Goal: Information Seeking & Learning: Find contact information

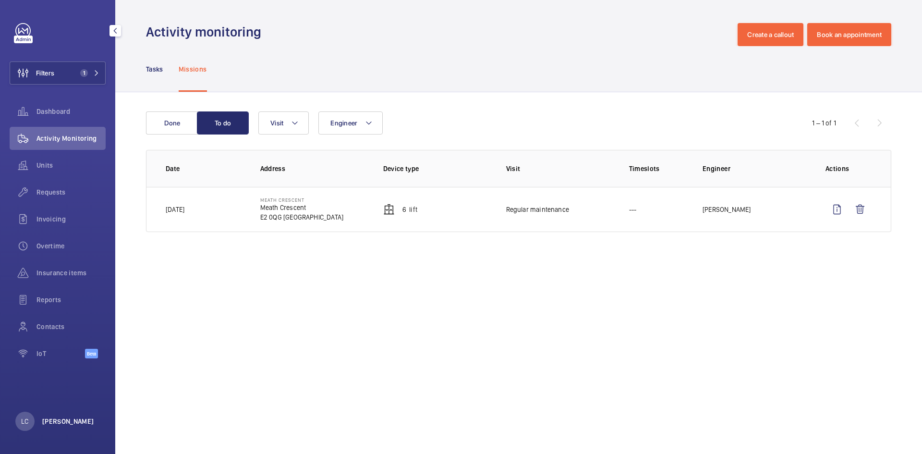
click at [66, 423] on p "[PERSON_NAME]" at bounding box center [68, 421] width 52 height 10
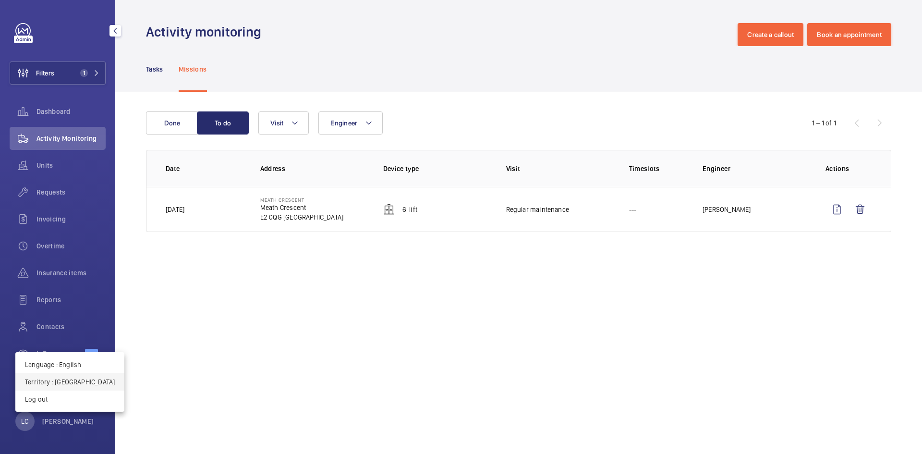
click at [84, 385] on p "Territory : United Kingdom" at bounding box center [70, 382] width 90 height 10
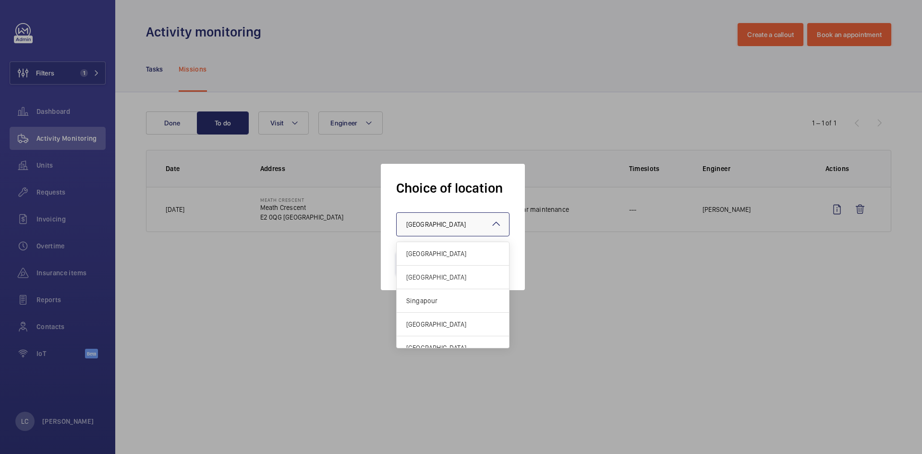
click at [475, 224] on div "× United Kingdom" at bounding box center [448, 224] width 84 height 10
click at [473, 256] on span "[GEOGRAPHIC_DATA]" at bounding box center [452, 254] width 93 height 10
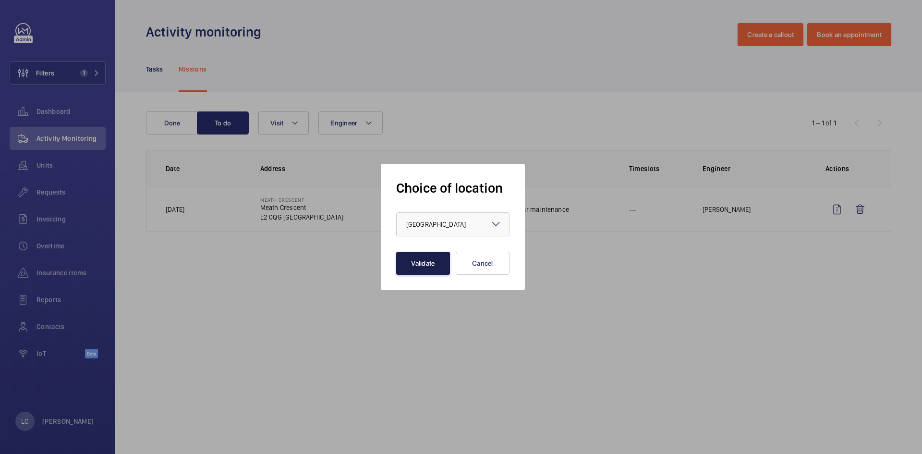
click at [427, 268] on button "Validate" at bounding box center [423, 263] width 54 height 23
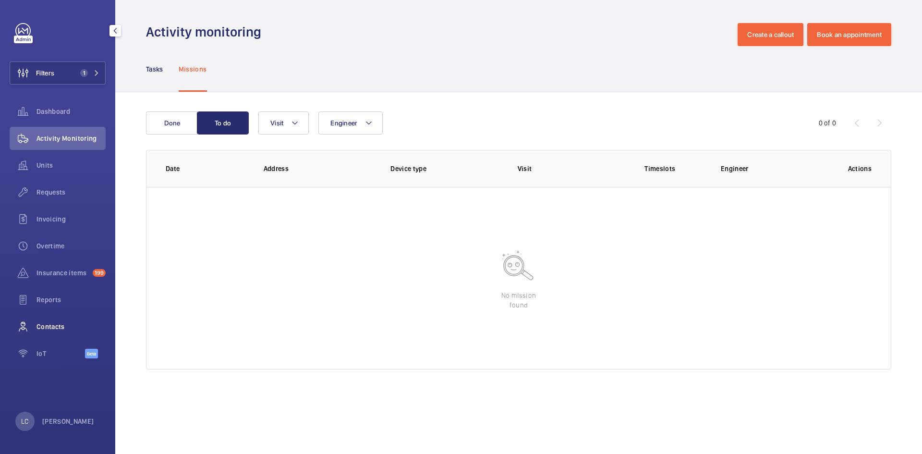
click at [67, 324] on span "Contacts" at bounding box center [70, 327] width 69 height 10
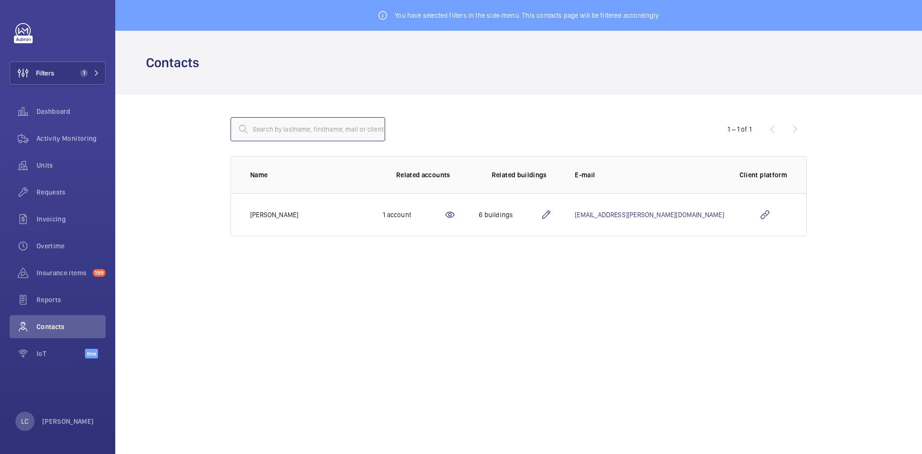
click at [300, 134] on input "text" at bounding box center [307, 129] width 155 height 24
click at [91, 76] on span "1" at bounding box center [87, 73] width 23 height 8
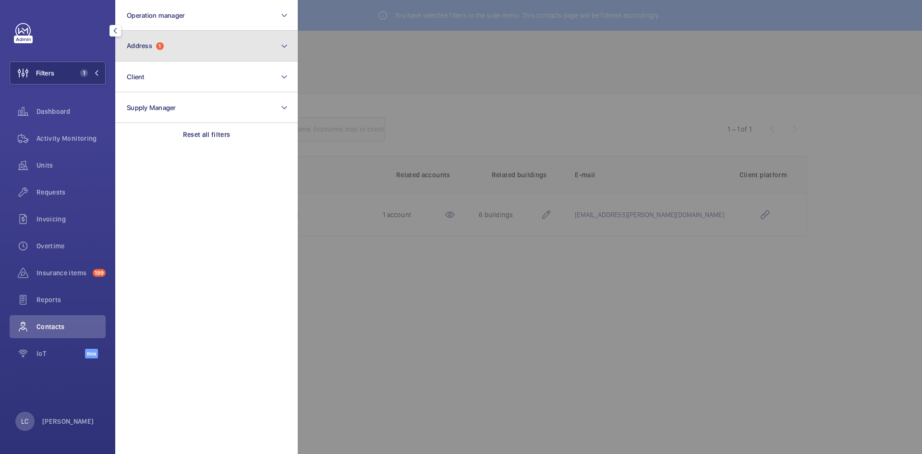
click at [152, 44] on span "Address" at bounding box center [139, 46] width 25 height 8
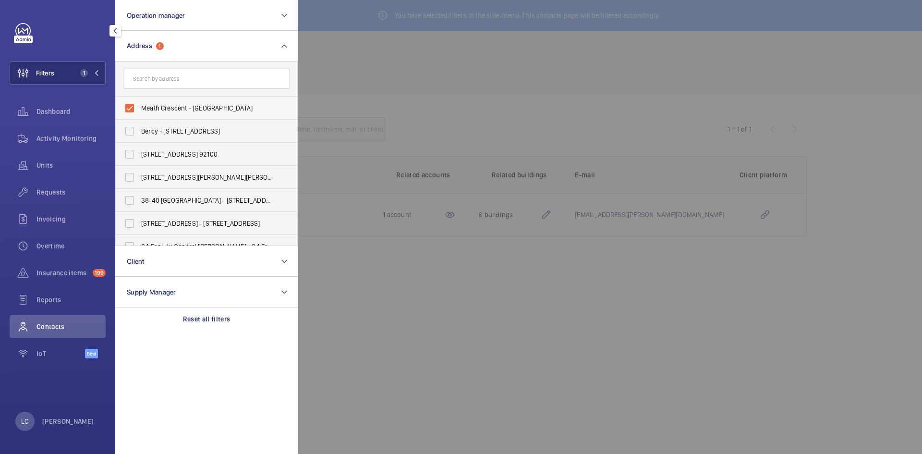
click at [125, 109] on label "Meath Crescent - Meath Crescent, LONDON E2 0QG" at bounding box center [199, 107] width 167 height 23
click at [125, 109] on input "Meath Crescent - Meath Crescent, LONDON E2 0QG" at bounding box center [129, 107] width 19 height 19
checkbox input "false"
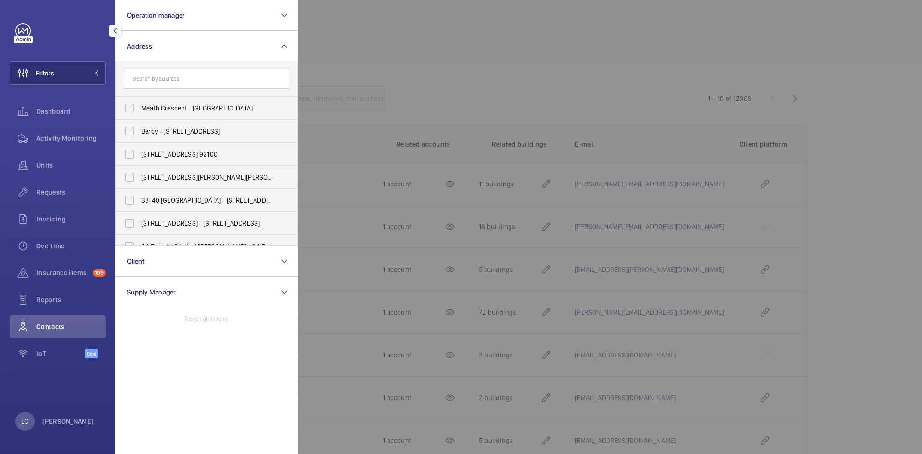
click at [379, 59] on div at bounding box center [759, 227] width 922 height 454
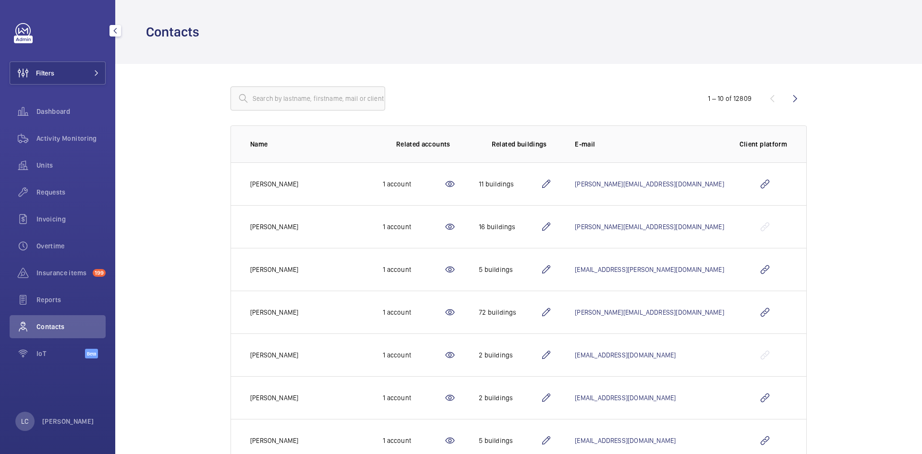
click at [77, 426] on div "LC Ling Chong" at bounding box center [54, 420] width 79 height 19
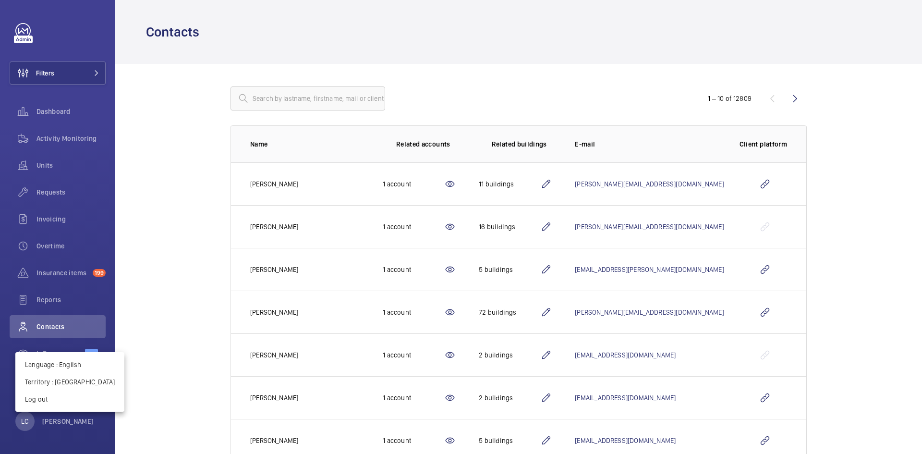
click at [75, 424] on div at bounding box center [461, 227] width 922 height 454
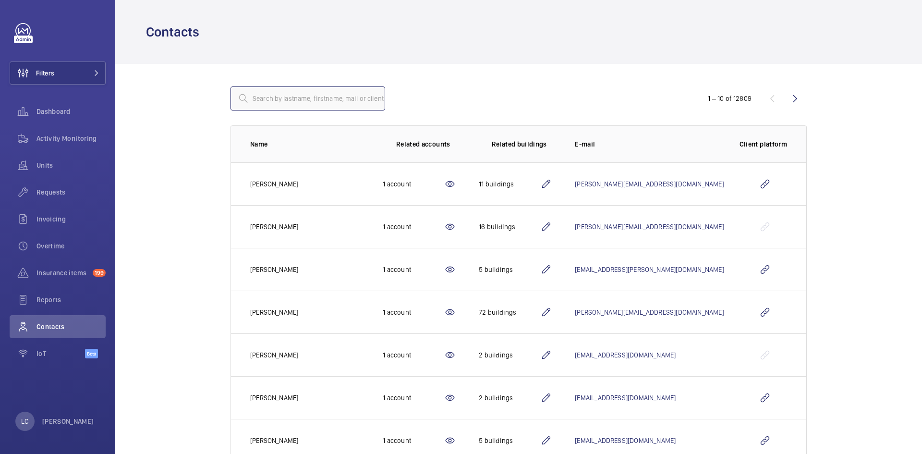
click at [300, 103] on input "text" at bounding box center [307, 98] width 155 height 24
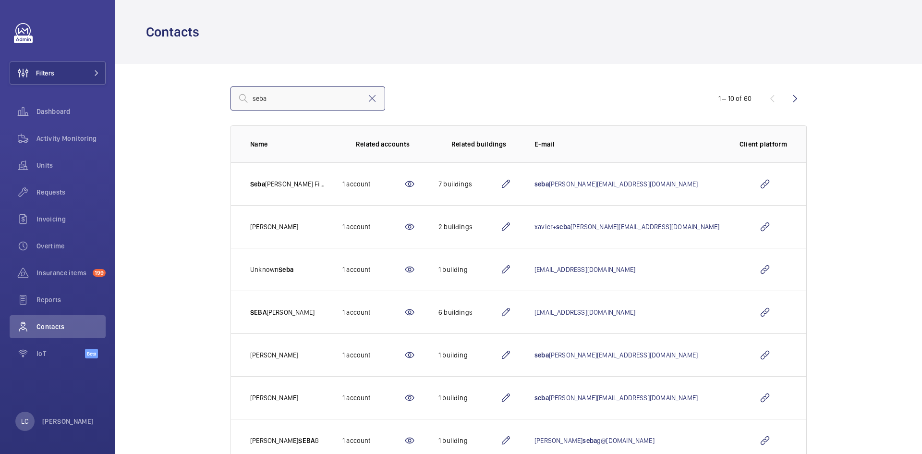
type input "seba"
click at [312, 97] on input "seba" at bounding box center [307, 98] width 155 height 24
click at [366, 99] on mat-icon at bounding box center [372, 99] width 12 height 12
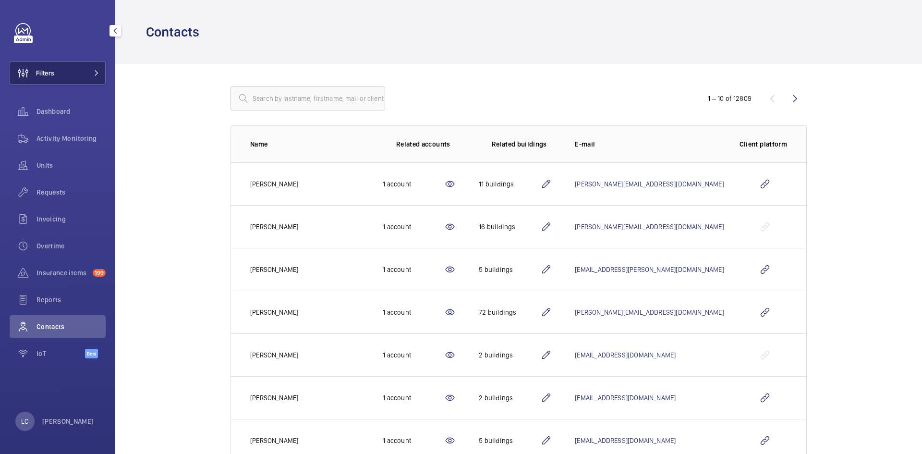
click at [53, 70] on span "Filters" at bounding box center [45, 73] width 18 height 10
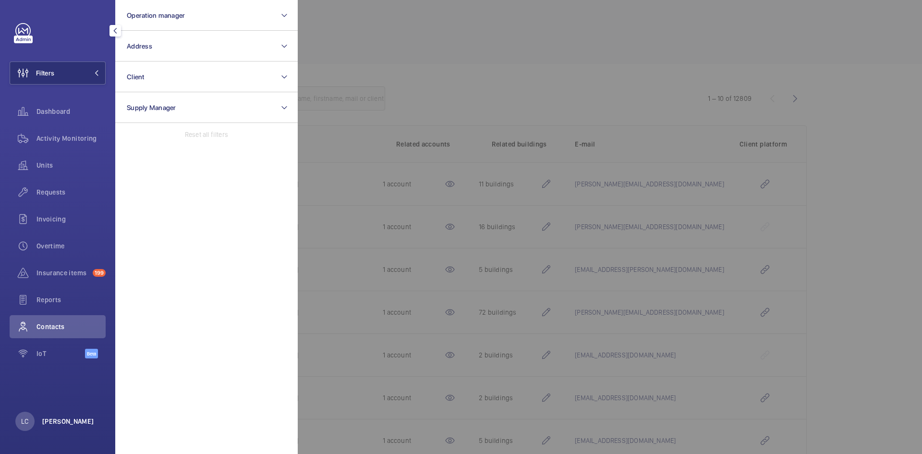
click at [68, 418] on p "[PERSON_NAME]" at bounding box center [68, 421] width 52 height 10
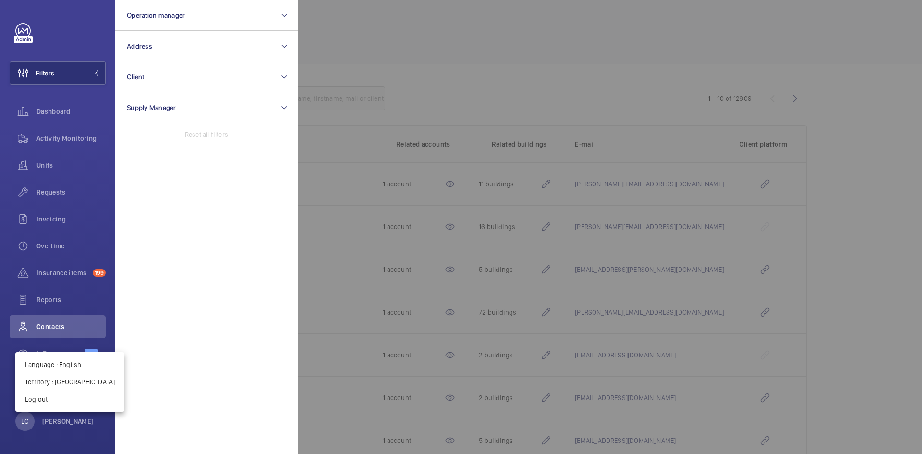
click at [77, 73] on div at bounding box center [461, 227] width 922 height 454
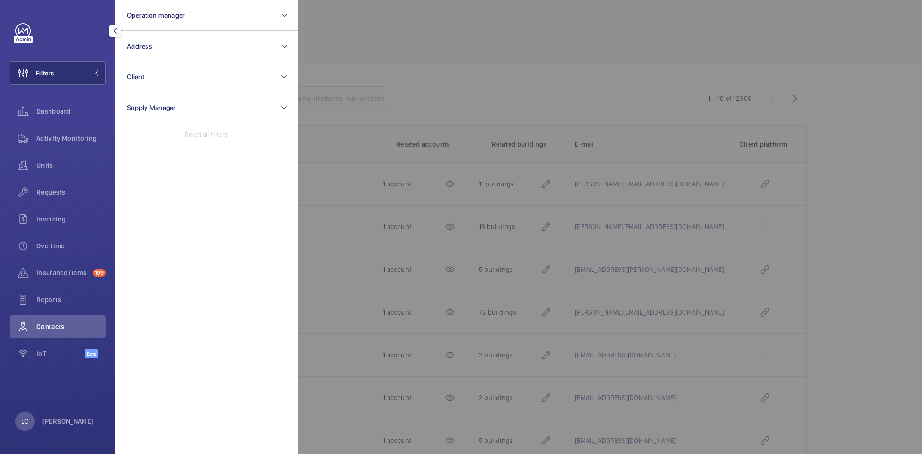
click at [57, 325] on span "Contacts" at bounding box center [70, 327] width 69 height 10
click at [386, 63] on div at bounding box center [759, 227] width 922 height 454
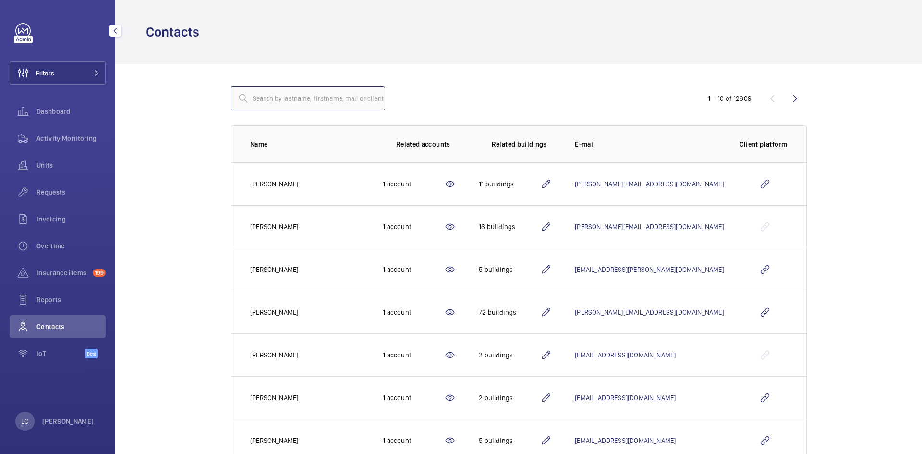
click at [295, 97] on input "text" at bounding box center [307, 98] width 155 height 24
type input "seba"
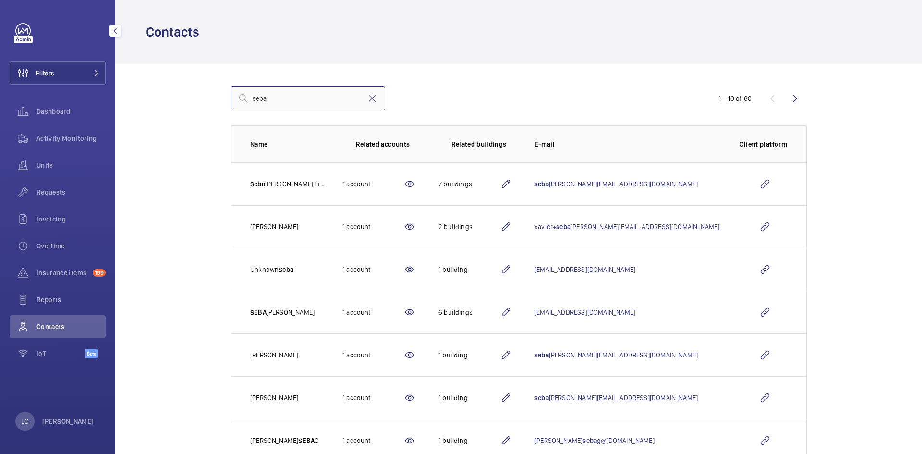
drag, startPoint x: 281, startPoint y: 100, endPoint x: 222, endPoint y: 99, distance: 59.5
click at [222, 100] on div "seba 1 – 10 of 60 Name Related accounts Related buildings E-mail Client platfor…" at bounding box center [518, 338] width 637 height 549
click at [258, 96] on input "text" at bounding box center [307, 98] width 155 height 24
click at [305, 92] on input "madame" at bounding box center [307, 98] width 155 height 24
type input "madame"
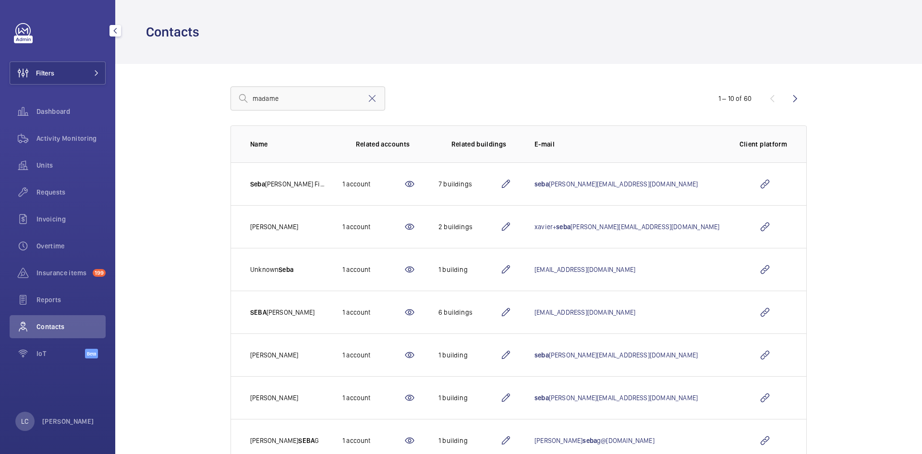
click at [238, 98] on mat-icon at bounding box center [244, 99] width 12 height 12
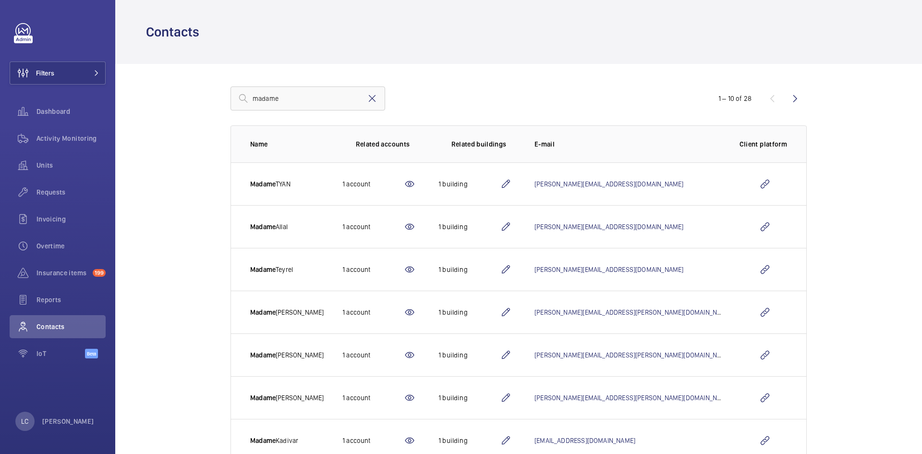
click at [367, 102] on mat-icon at bounding box center [372, 99] width 12 height 12
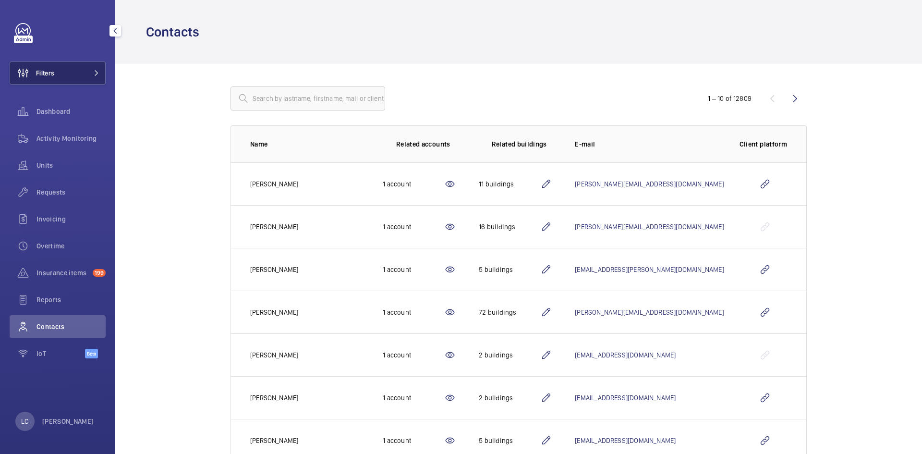
click at [74, 71] on button "Filters" at bounding box center [58, 72] width 96 height 23
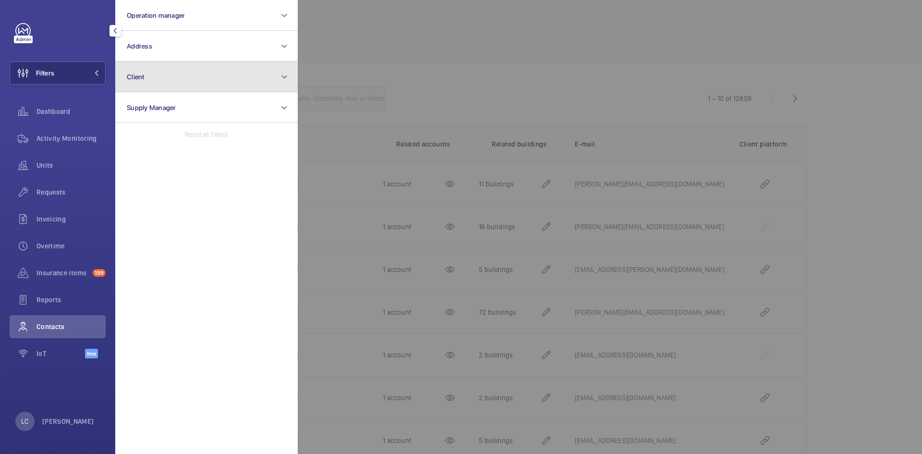
click at [166, 72] on button "Client" at bounding box center [206, 76] width 182 height 31
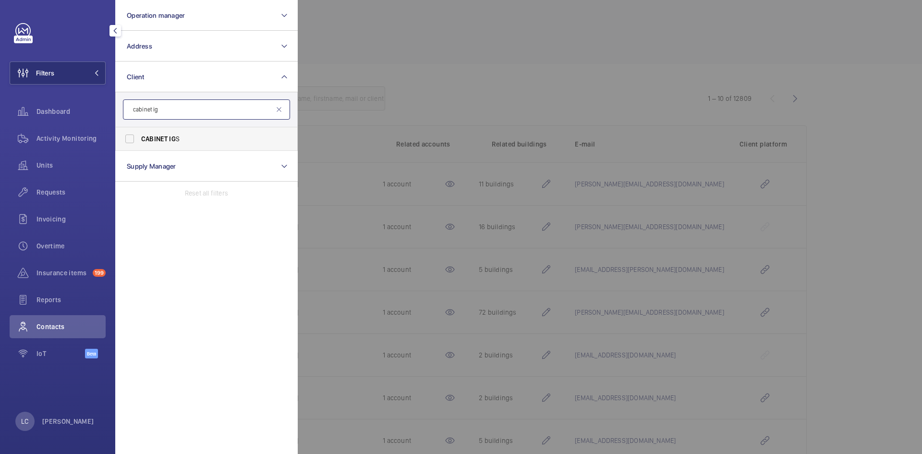
type input "cabinet ig"
click at [213, 140] on span "CABINET IG S" at bounding box center [207, 139] width 132 height 10
click at [139, 140] on input "CABINET IG S" at bounding box center [129, 138] width 19 height 19
checkbox input "true"
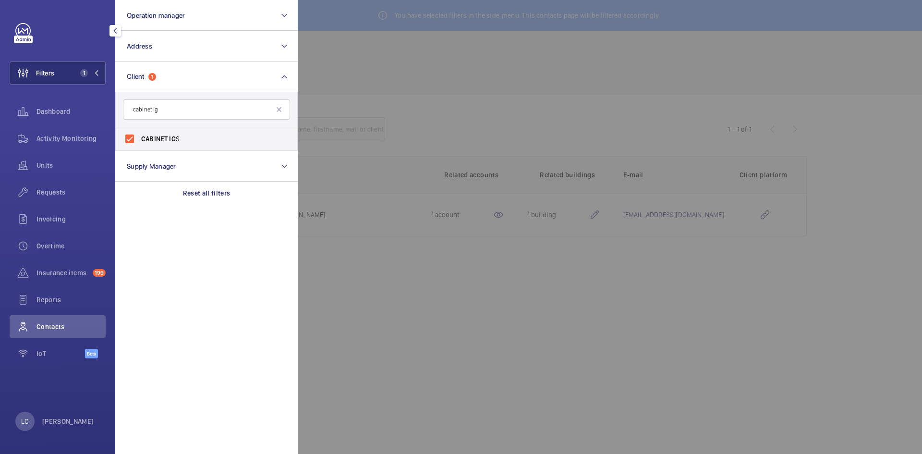
click at [469, 78] on div at bounding box center [759, 227] width 922 height 454
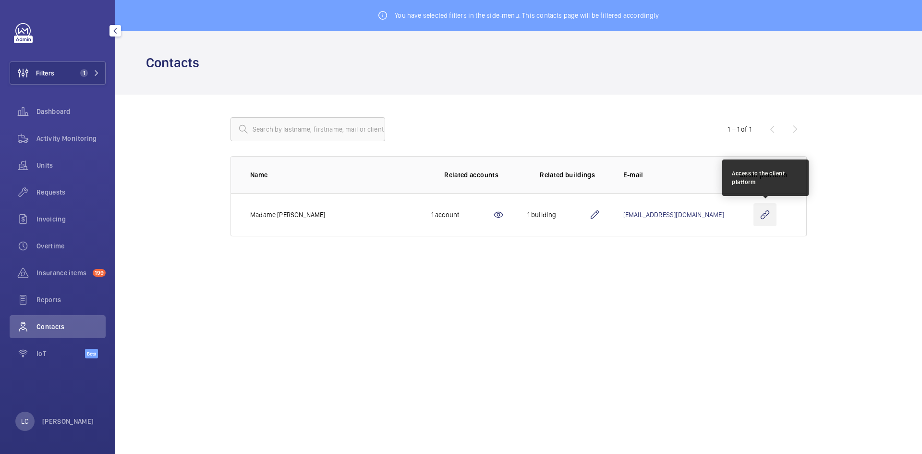
click at [763, 219] on wm-front-icon-button at bounding box center [764, 214] width 23 height 23
click at [664, 306] on div "You have selected filters in the side-menu. This contacts page will be filtered…" at bounding box center [518, 227] width 806 height 454
